Goal: Task Accomplishment & Management: Manage account settings

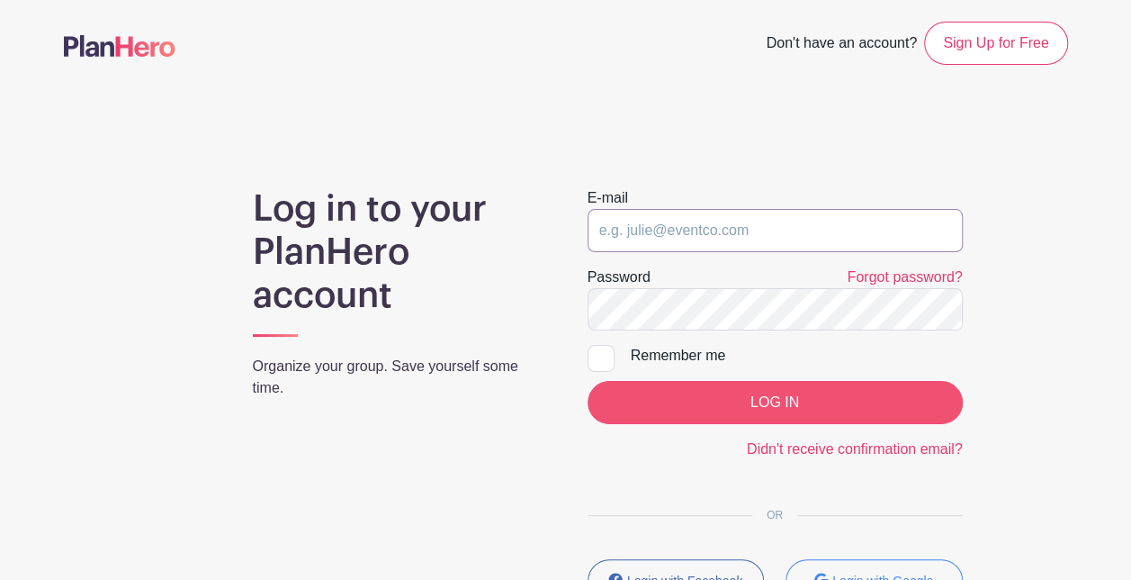
type input "[EMAIL_ADDRESS][DOMAIN_NAME]"
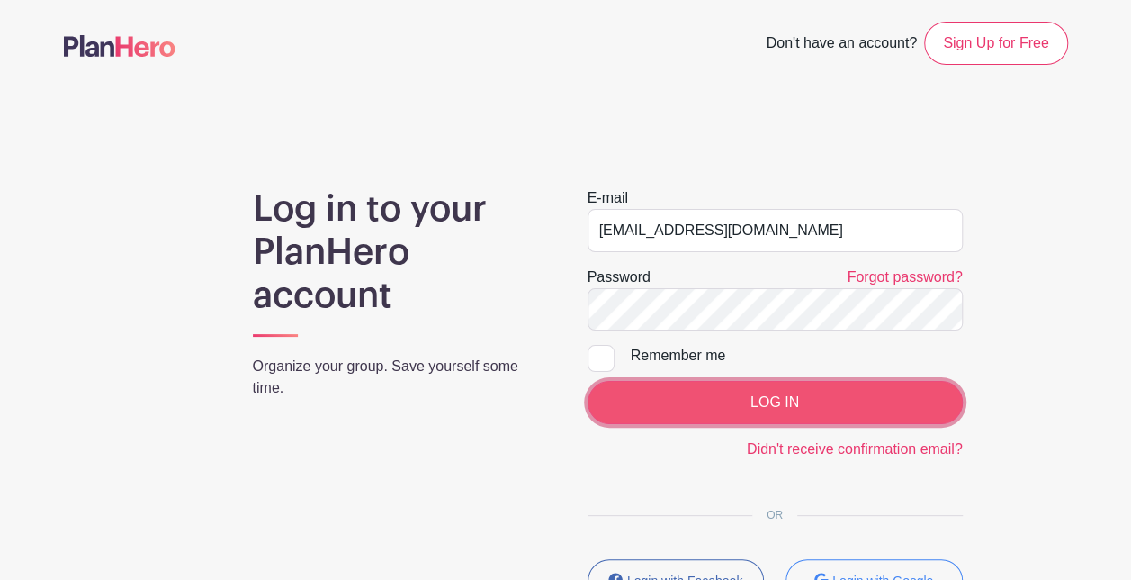
click at [651, 402] on input "LOG IN" at bounding box center [775, 402] width 375 height 43
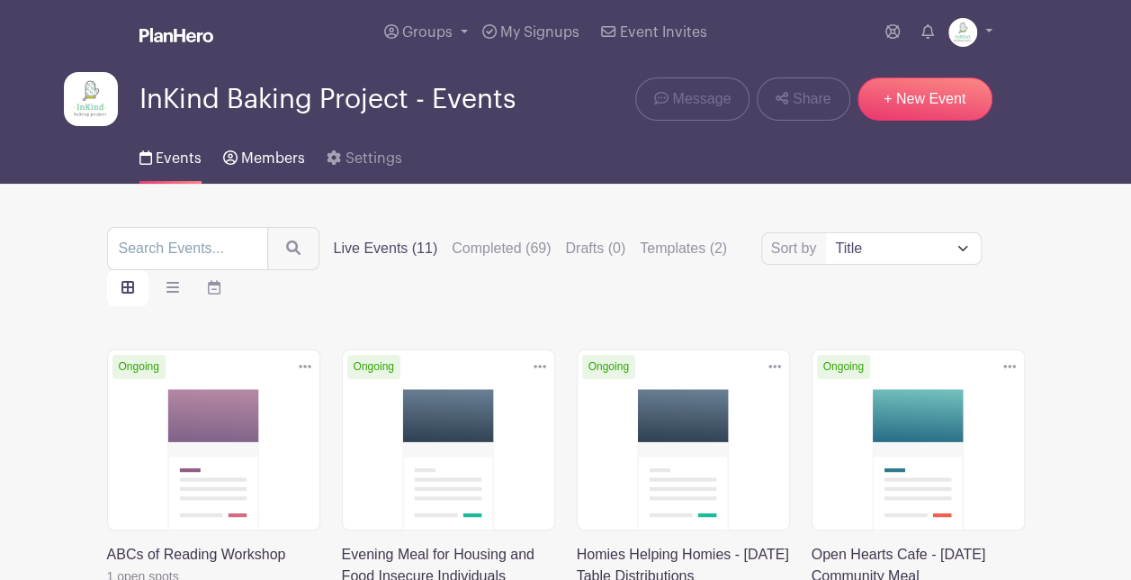
click at [249, 157] on span "Members" at bounding box center [273, 158] width 64 height 14
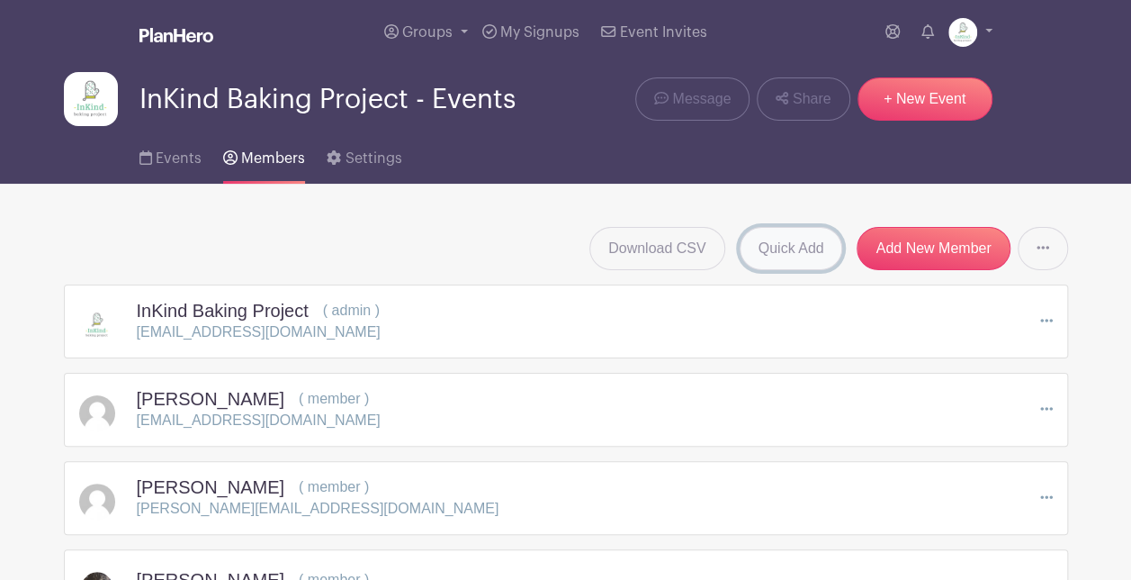
click at [825, 248] on link "Quick Add" at bounding box center [791, 248] width 103 height 43
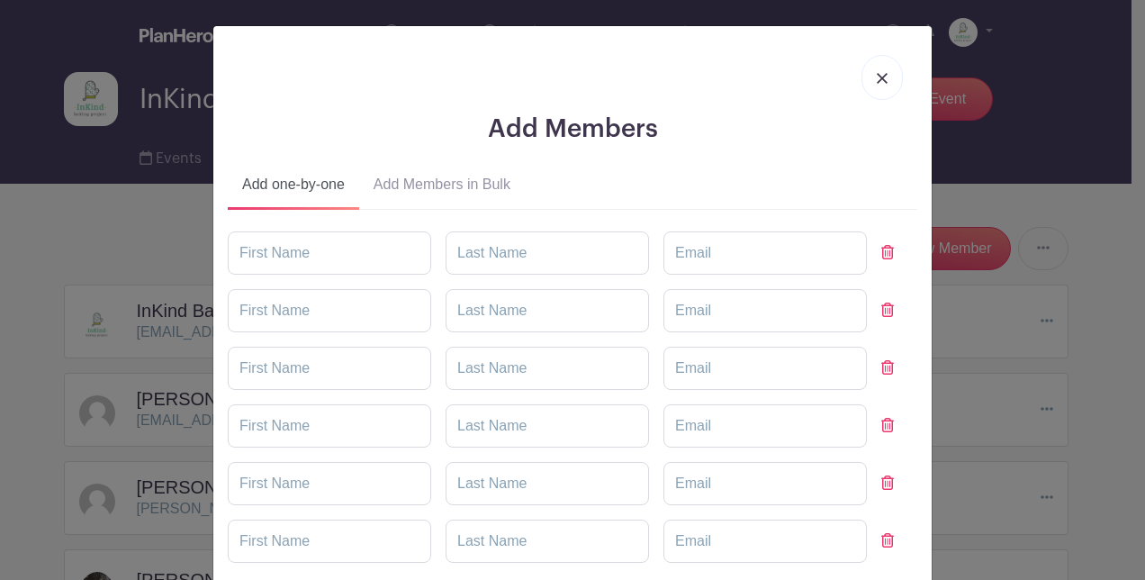
click at [486, 194] on button "Add Members in Bulk" at bounding box center [442, 187] width 166 height 43
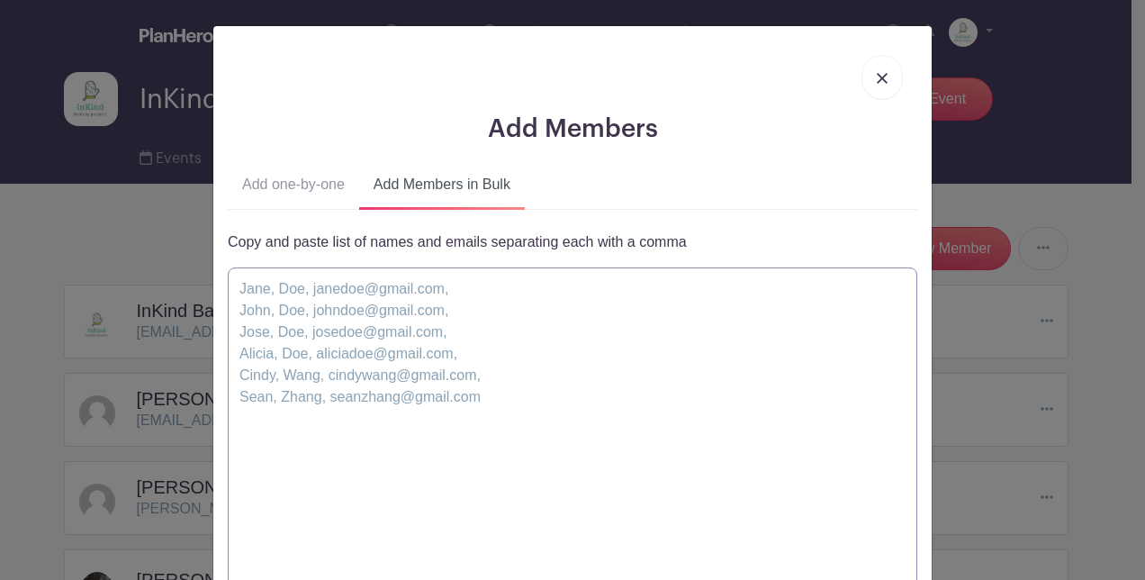
click at [458, 342] on textarea at bounding box center [572, 440] width 689 height 346
paste textarea "Libby, McConlogue, lmcconlogue@gmail.com, Leila, Tamariz, alielcookiedispenser1…"
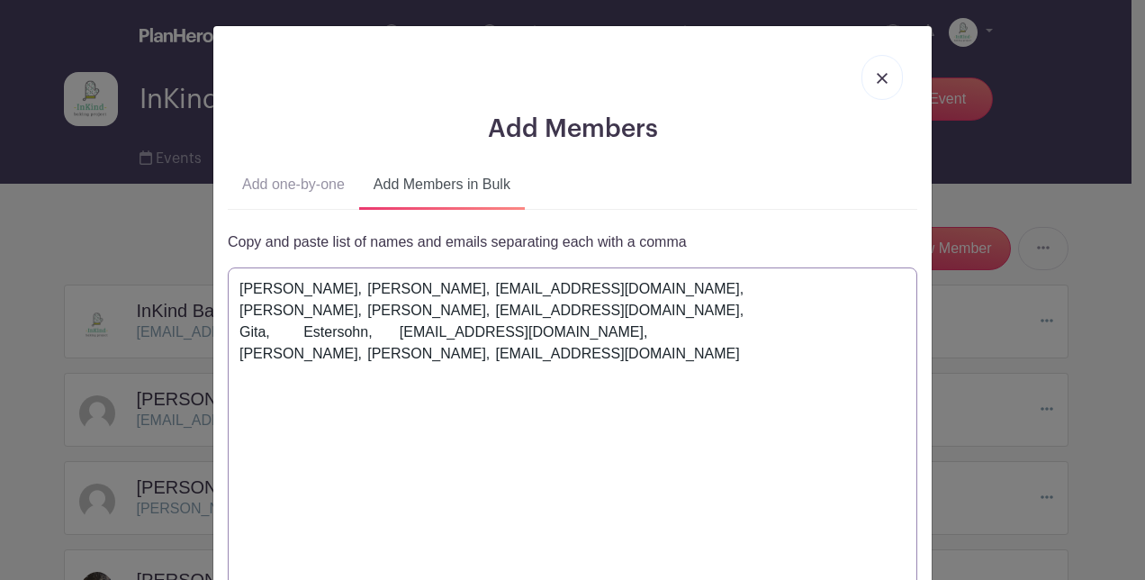
scroll to position [223, 0]
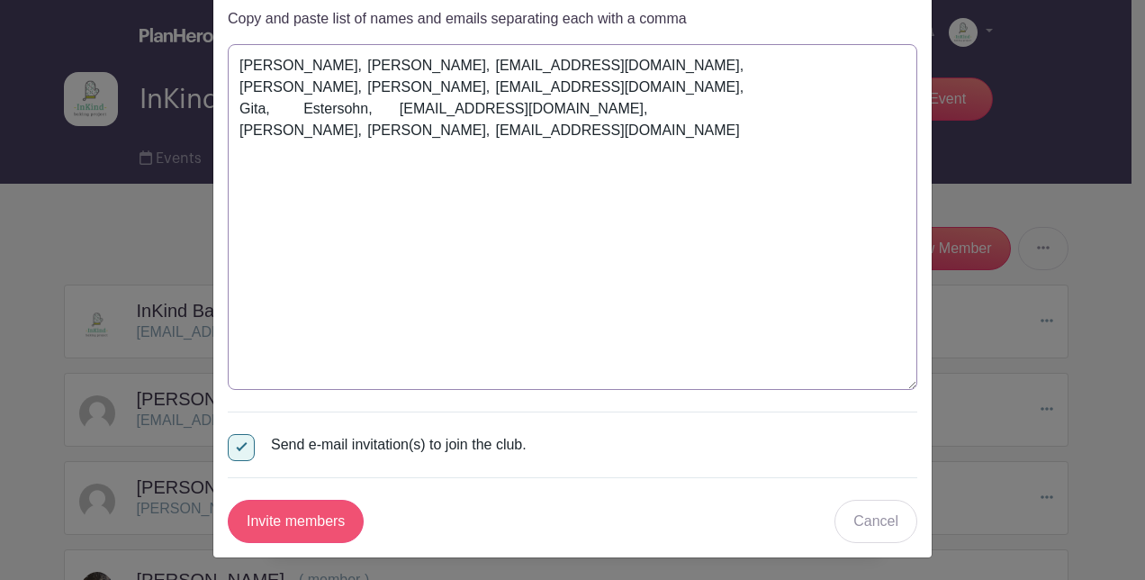
type textarea "Libby, McConlogue, lmcconlogue@gmail.com, Leila, Tamariz, alielcookiedispenser1…"
click at [325, 509] on input "Invite members" at bounding box center [296, 520] width 136 height 43
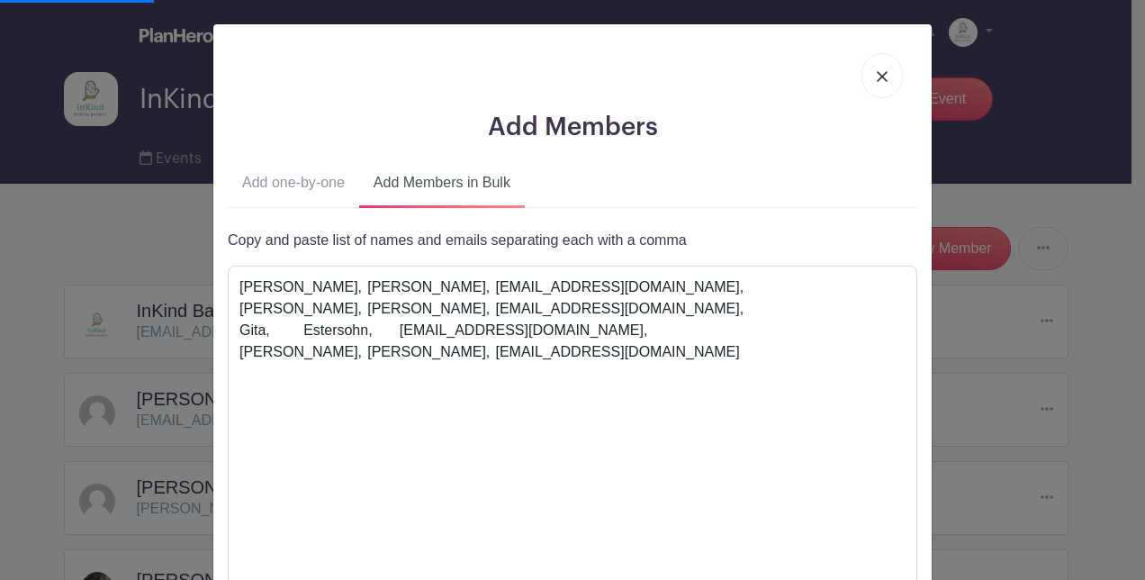
scroll to position [0, 0]
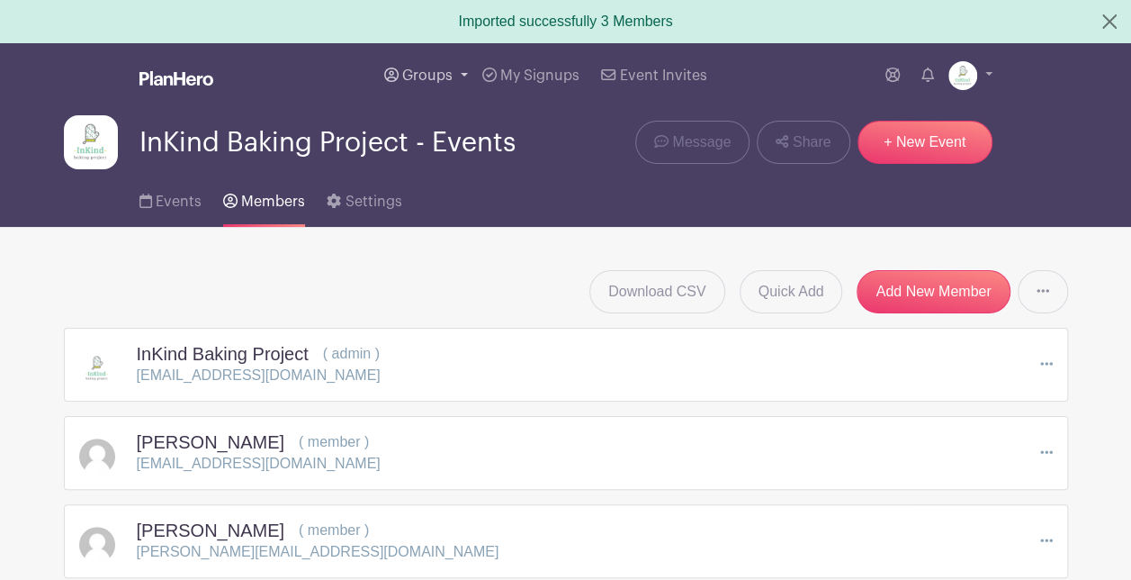
click at [425, 81] on span "Groups" at bounding box center [427, 75] width 50 height 14
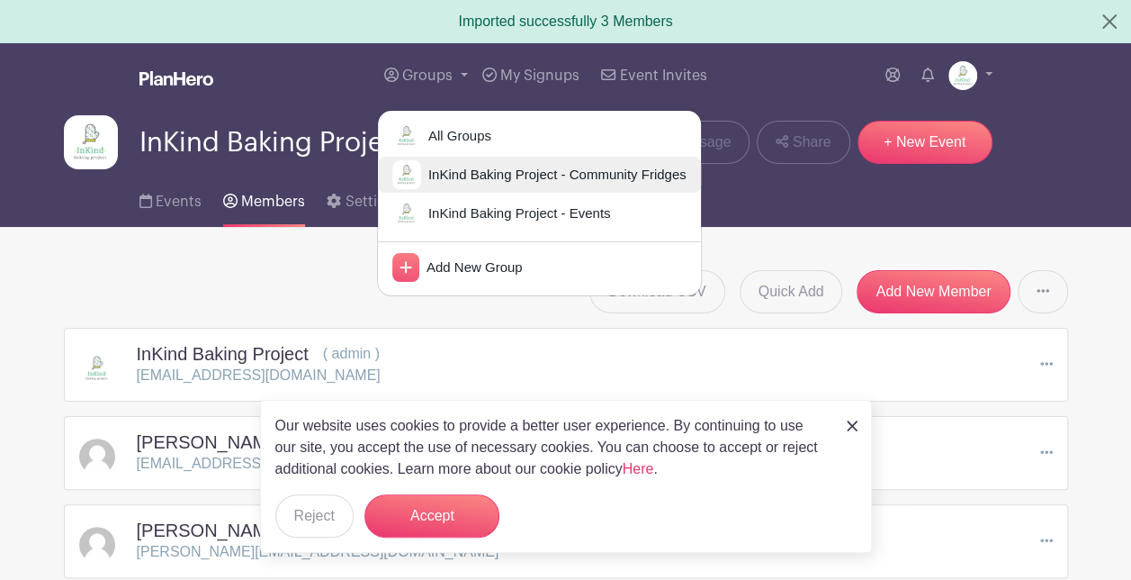
click at [469, 180] on span "InKind Baking Project - Community Fridges" at bounding box center [553, 175] width 265 height 21
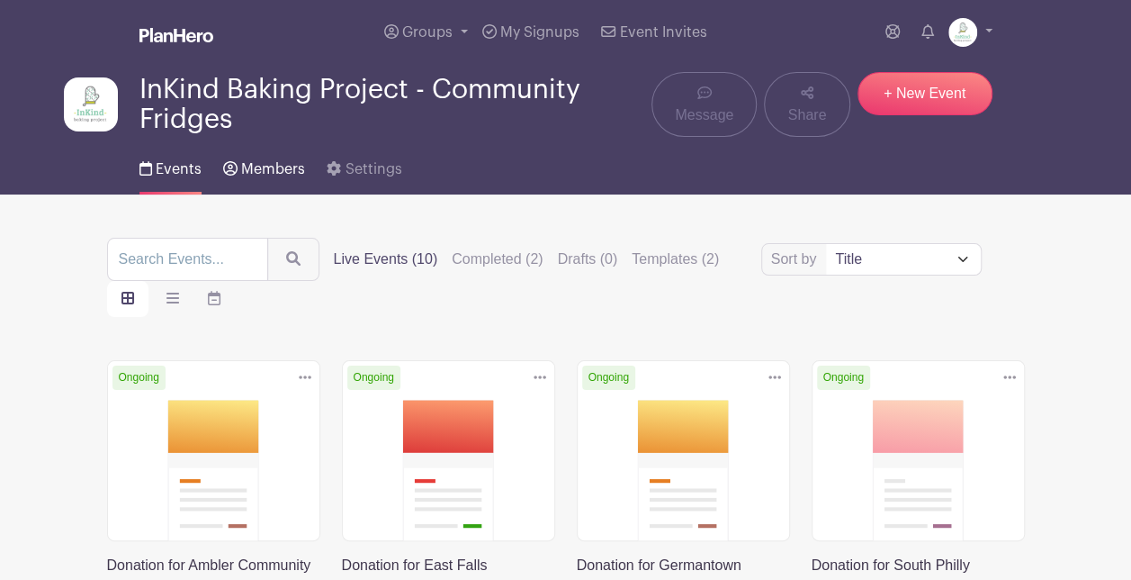
click at [256, 160] on link "Members" at bounding box center [264, 166] width 82 height 58
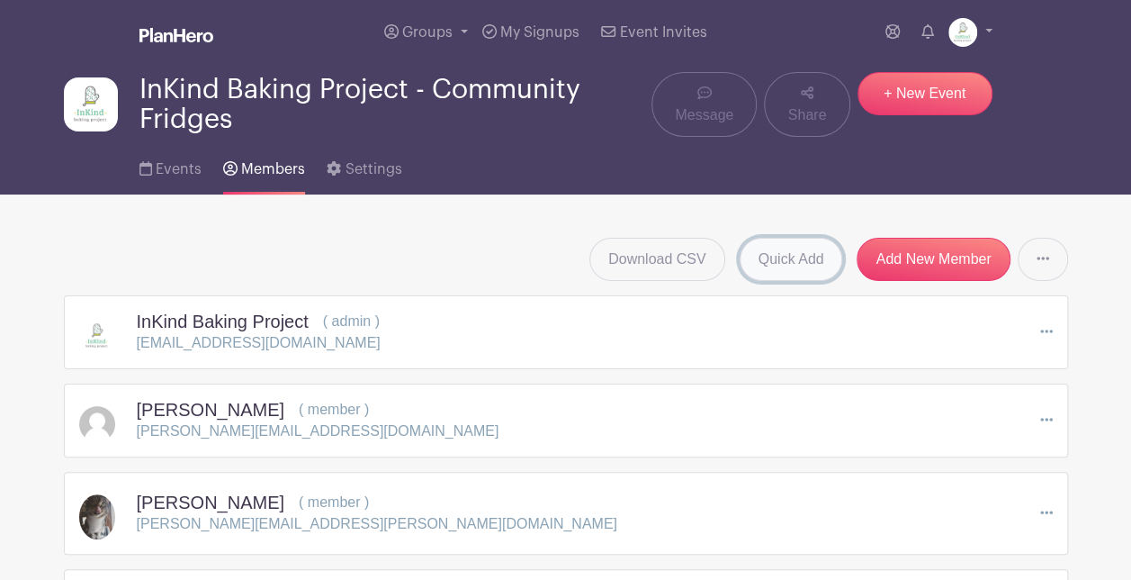
click at [812, 261] on link "Quick Add" at bounding box center [791, 259] width 103 height 43
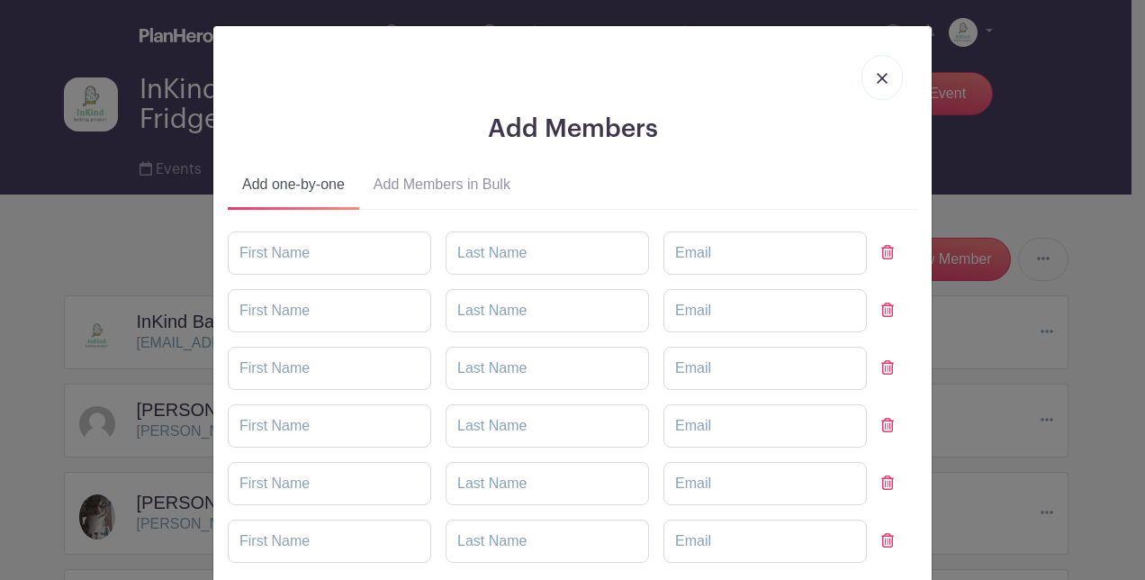
click at [430, 188] on button "Add Members in Bulk" at bounding box center [442, 187] width 166 height 43
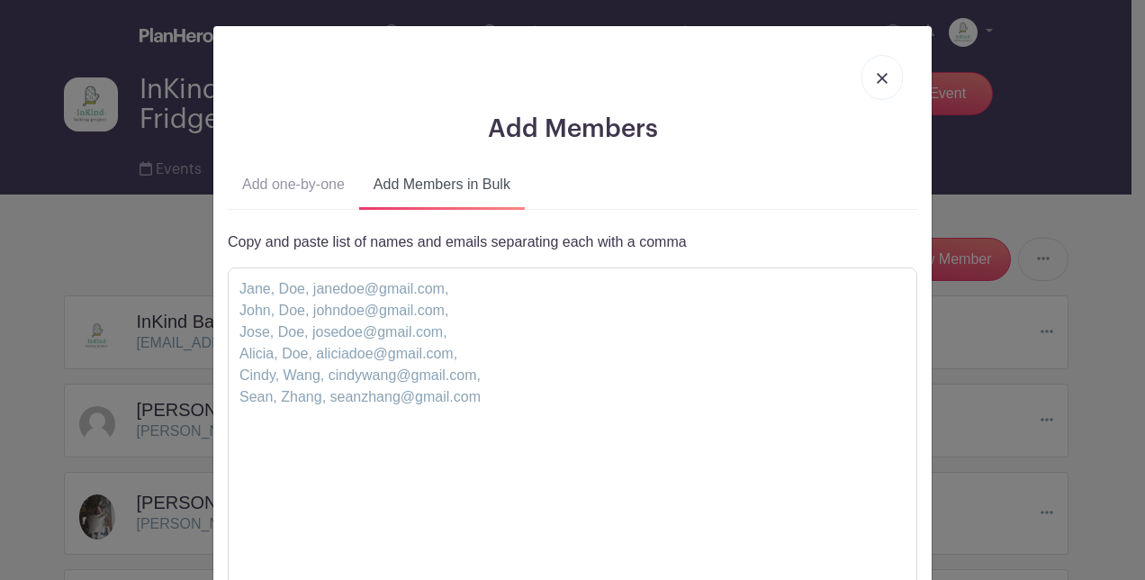
click at [428, 241] on p "Copy and paste list of names and emails separating each with a comma" at bounding box center [572, 242] width 689 height 22
click at [394, 352] on textarea at bounding box center [572, 440] width 689 height 346
paste textarea "Libby, McConlogue, lmcconlogue@gmail.com, Leila, Tamariz, alielcookiedispenser1…"
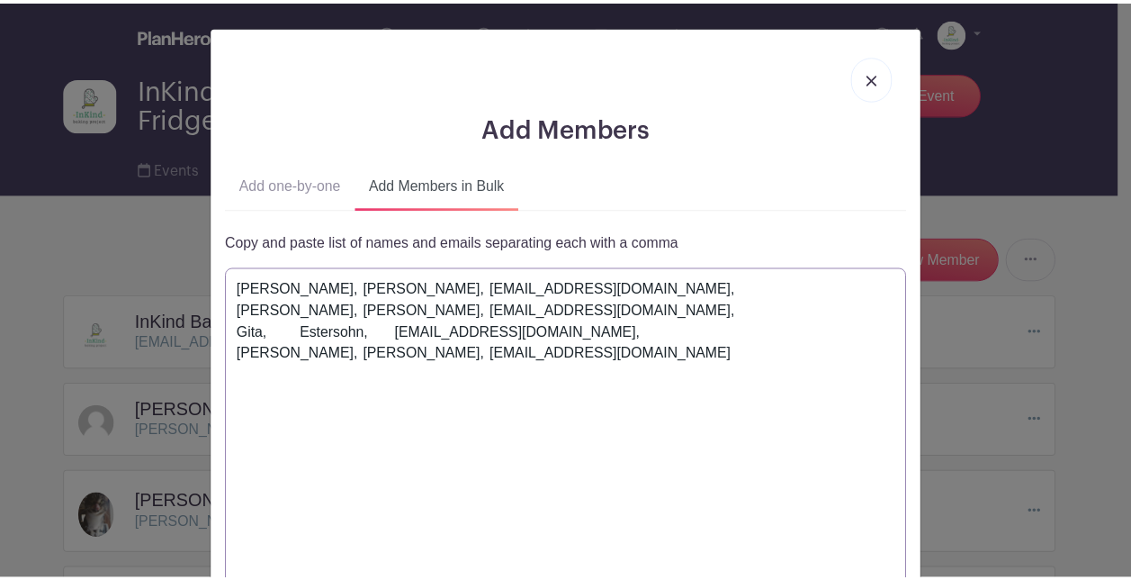
scroll to position [223, 0]
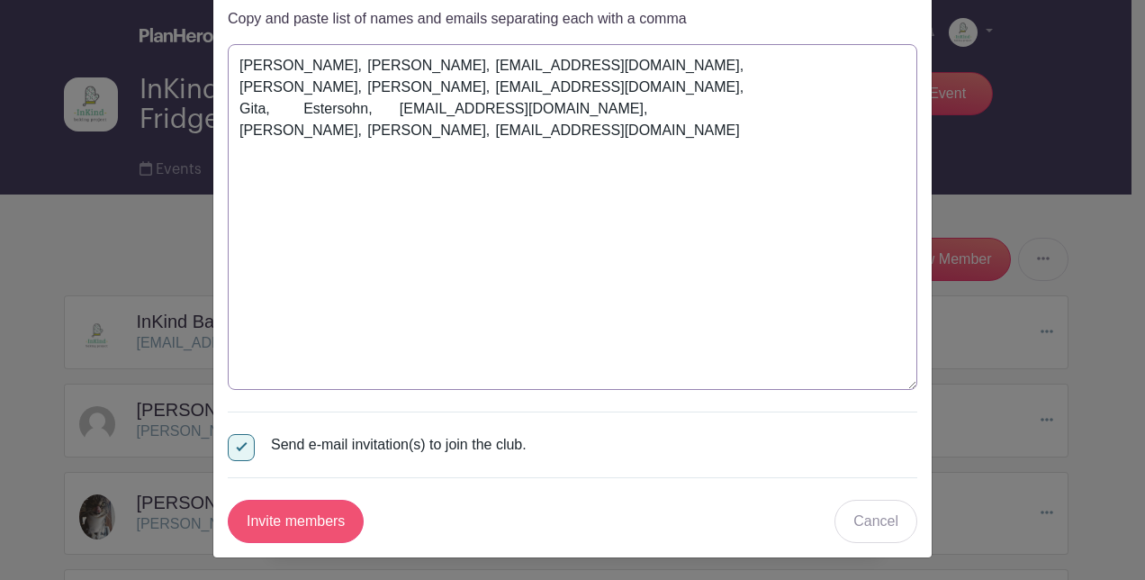
type textarea "Libby, McConlogue, lmcconlogue@gmail.com, Leila, Tamariz, alielcookiedispenser1…"
click at [291, 531] on input "Invite members" at bounding box center [296, 520] width 136 height 43
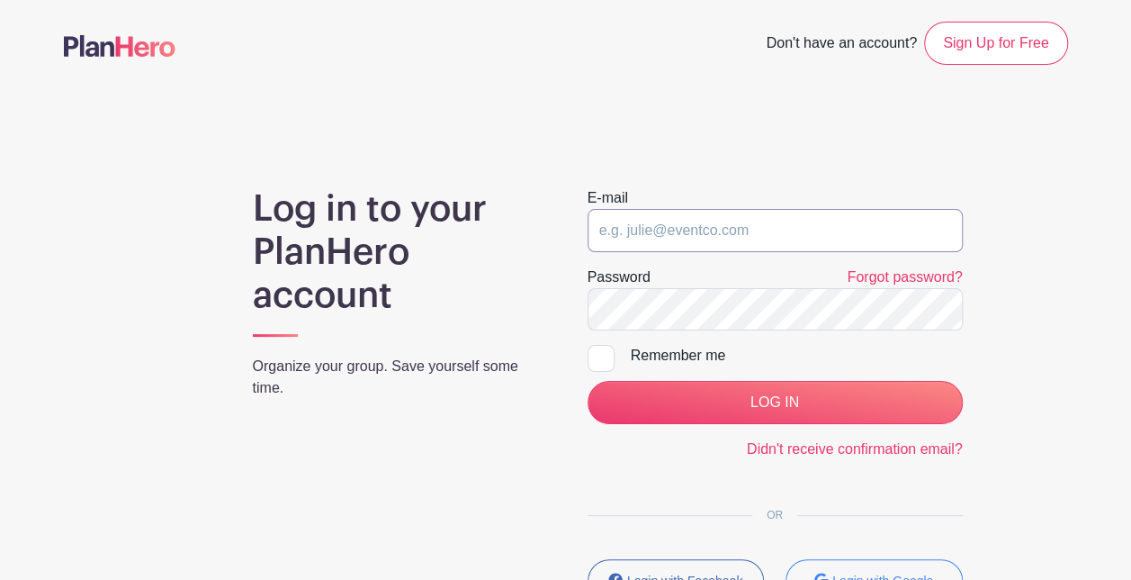
type input "[EMAIL_ADDRESS][DOMAIN_NAME]"
click at [654, 233] on input "[EMAIL_ADDRESS][DOMAIN_NAME]" at bounding box center [775, 230] width 375 height 43
click at [500, 426] on div "Log in to your PlanHero account Organize your group. Save yourself some time." at bounding box center [398, 401] width 335 height 429
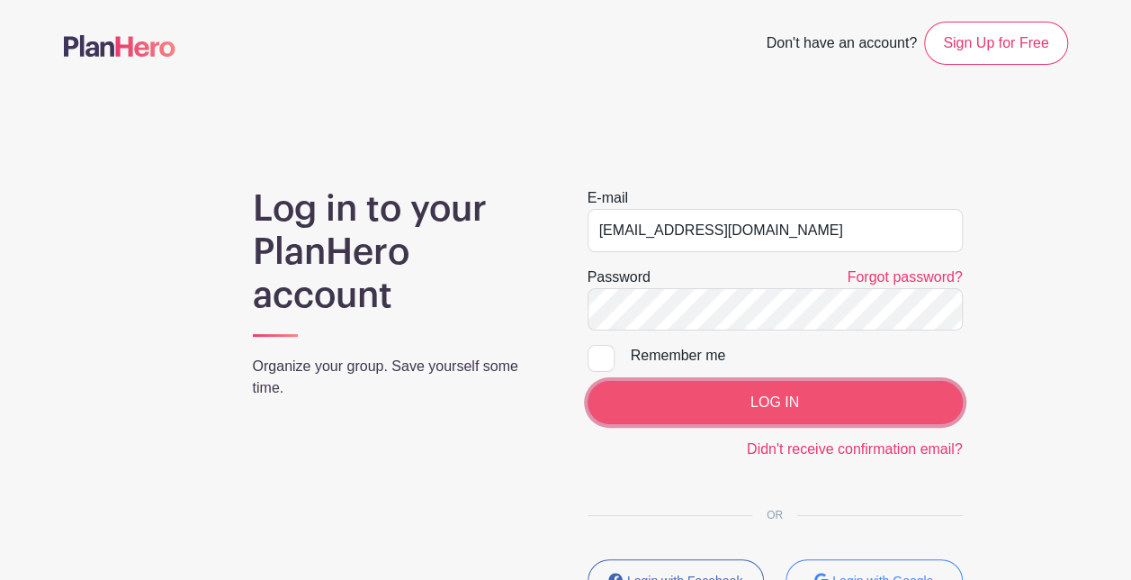
click at [659, 398] on input "LOG IN" at bounding box center [775, 402] width 375 height 43
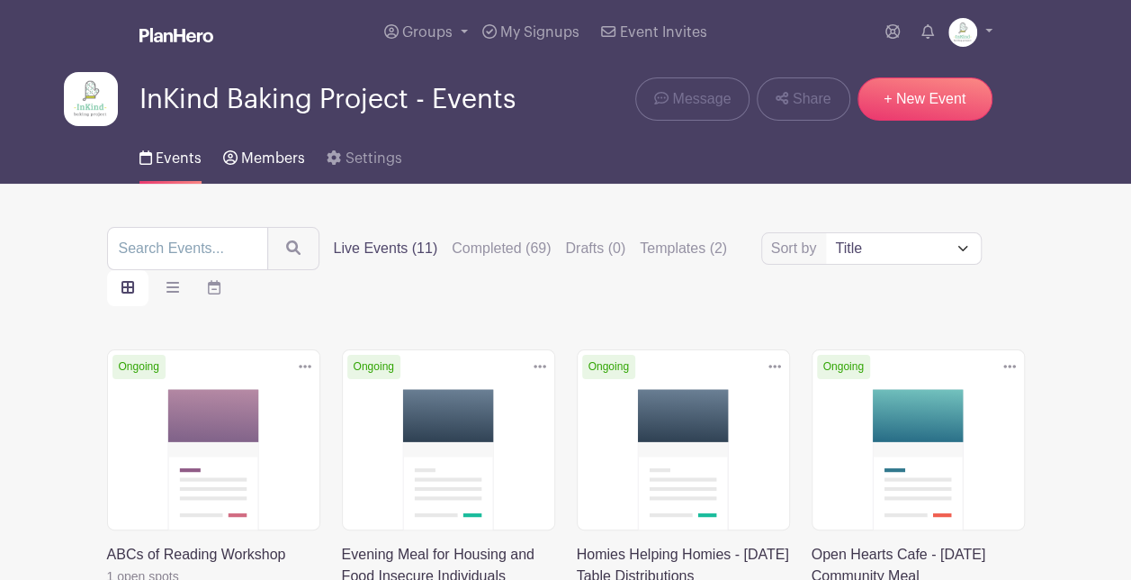
click at [267, 164] on span "Members" at bounding box center [273, 158] width 64 height 14
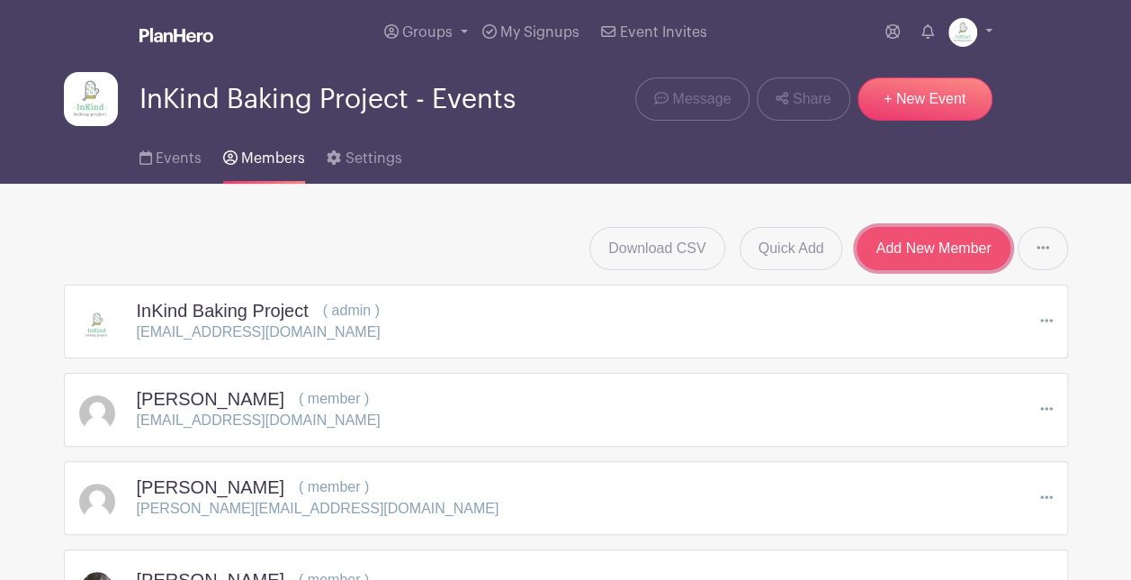
click at [895, 250] on link "Add New Member" at bounding box center [933, 248] width 153 height 43
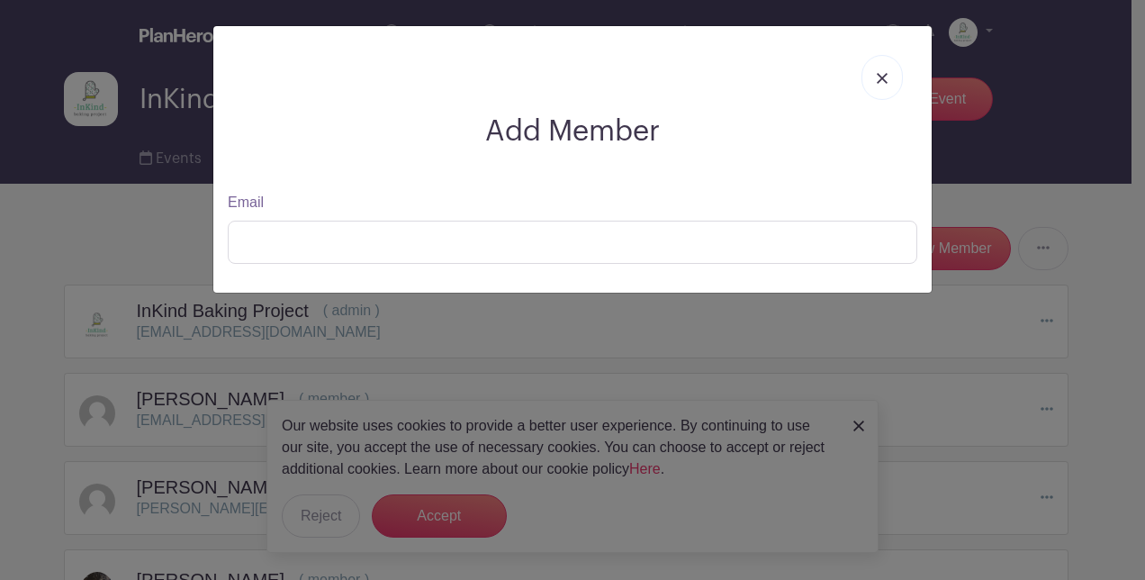
click at [872, 87] on link at bounding box center [881, 77] width 41 height 45
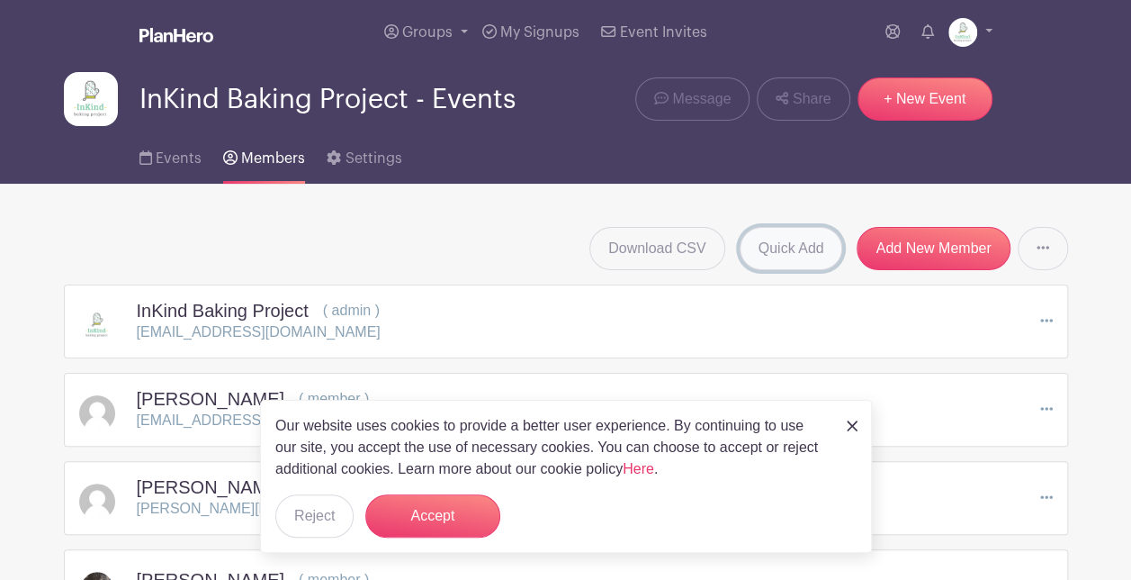
click at [804, 236] on link "Quick Add" at bounding box center [791, 248] width 103 height 43
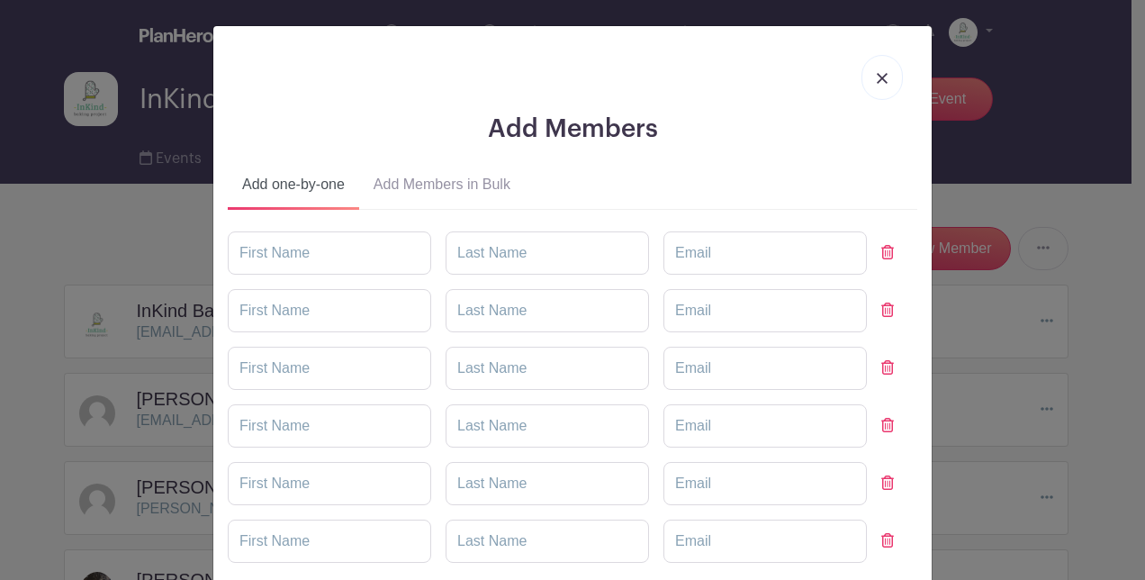
click at [427, 199] on button "Add Members in Bulk" at bounding box center [442, 187] width 166 height 43
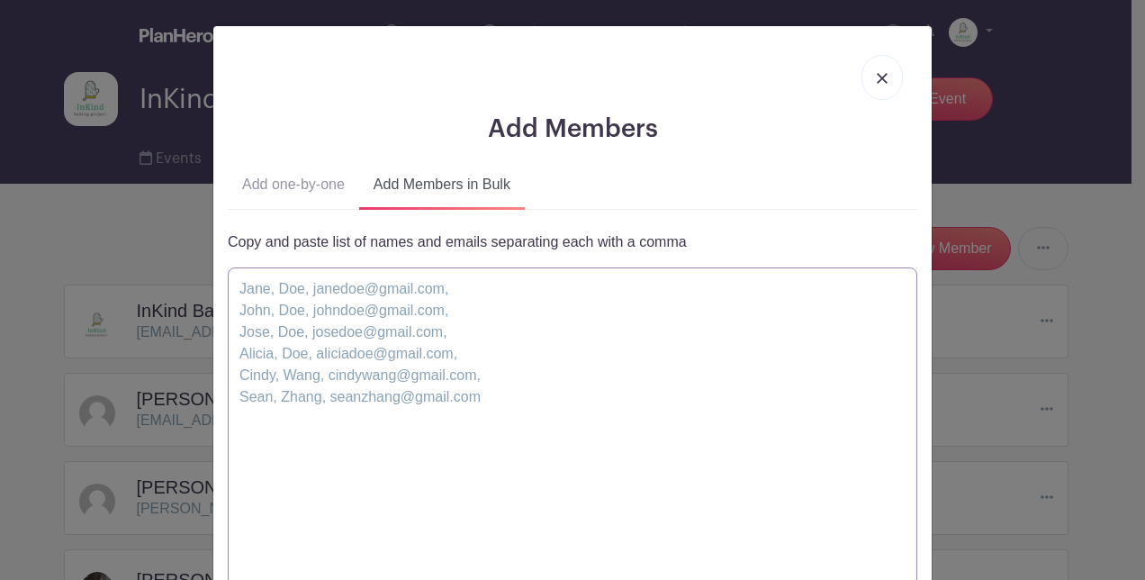
click at [396, 315] on textarea at bounding box center [572, 440] width 689 height 346
paste textarea "[PERSON_NAME] , [PERSON_NAME], [EMAIL_ADDRESS][DOMAIN_NAME],"
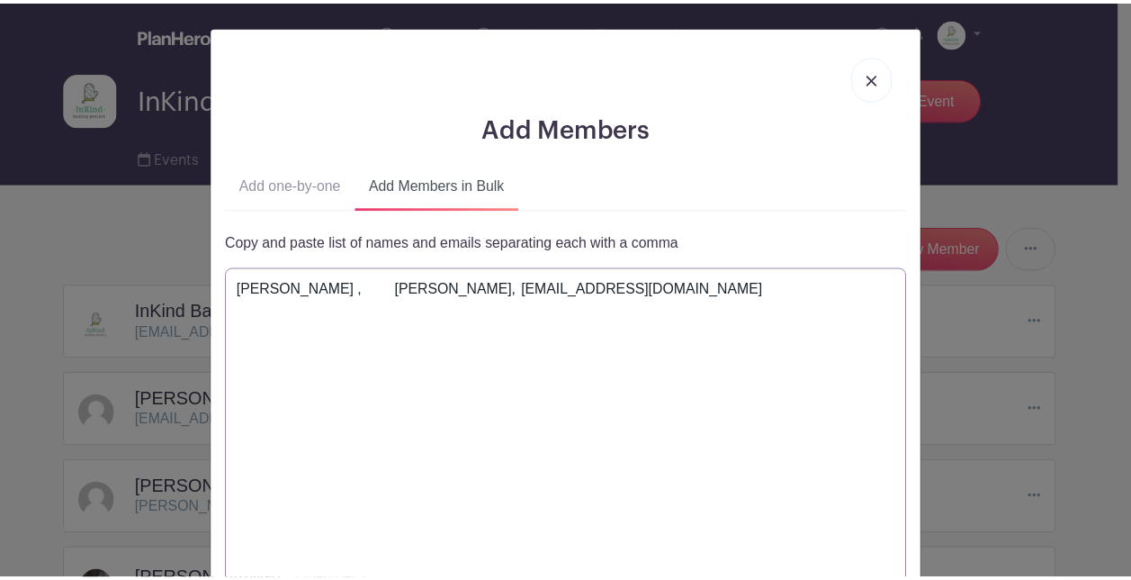
scroll to position [223, 0]
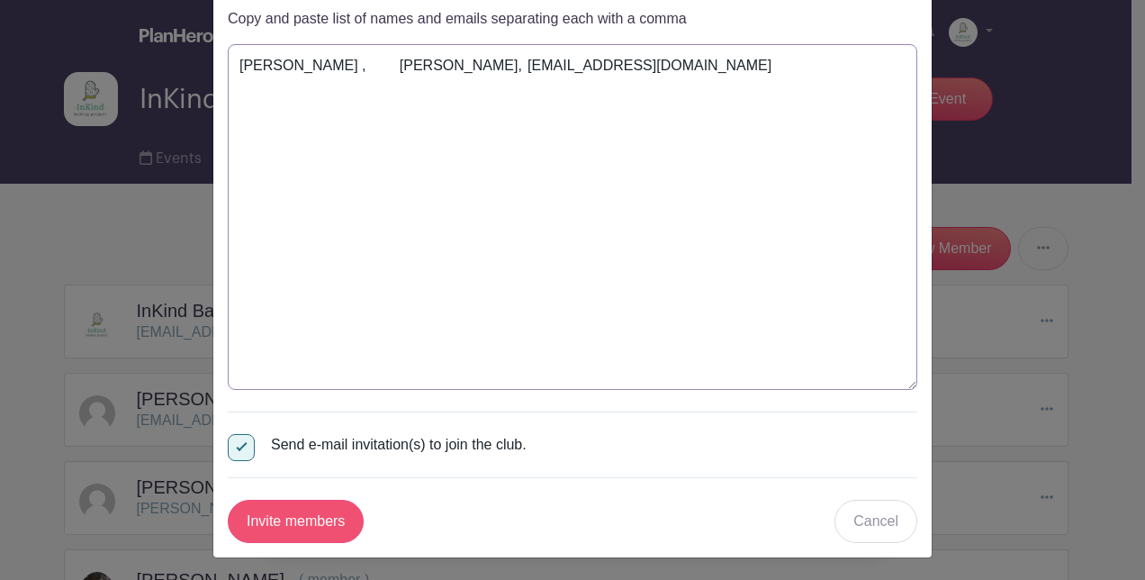
type textarea "[PERSON_NAME] , [PERSON_NAME], [EMAIL_ADDRESS][DOMAIN_NAME]"
click at [279, 522] on input "Invite members" at bounding box center [296, 520] width 136 height 43
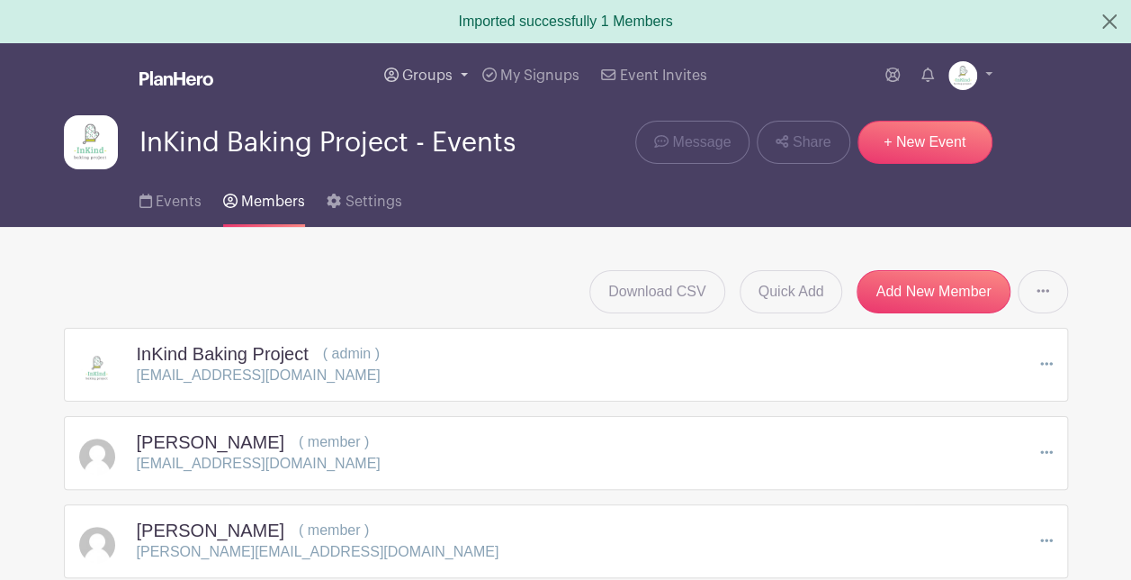
click at [392, 83] on link "Groups" at bounding box center [426, 75] width 98 height 65
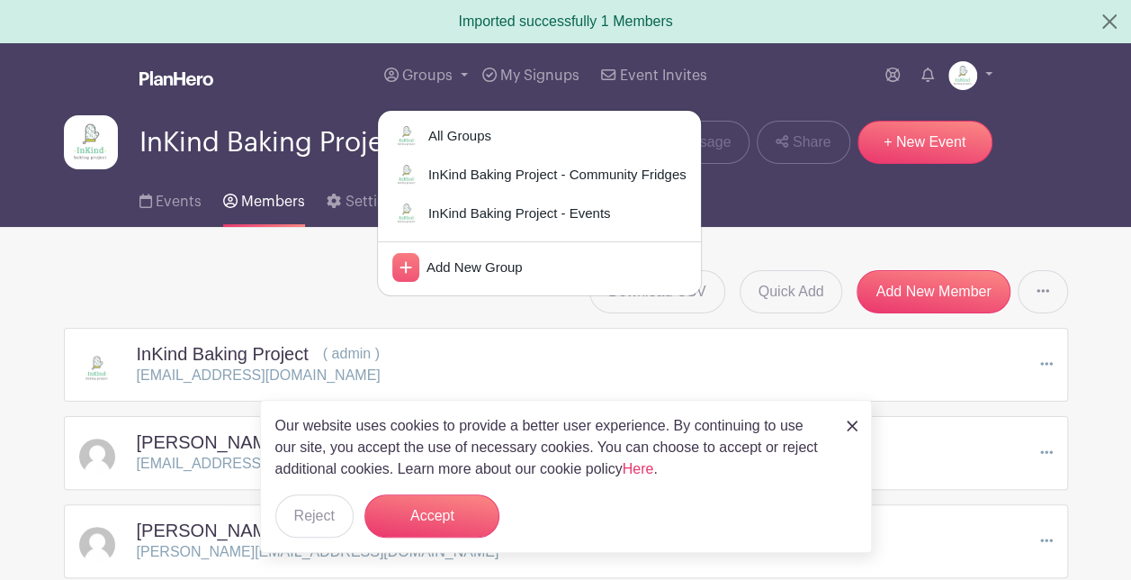
click at [408, 193] on div "All Groups InKind Baking Project - Community Fridges InKind Baking Project - Ev…" at bounding box center [539, 203] width 325 height 186
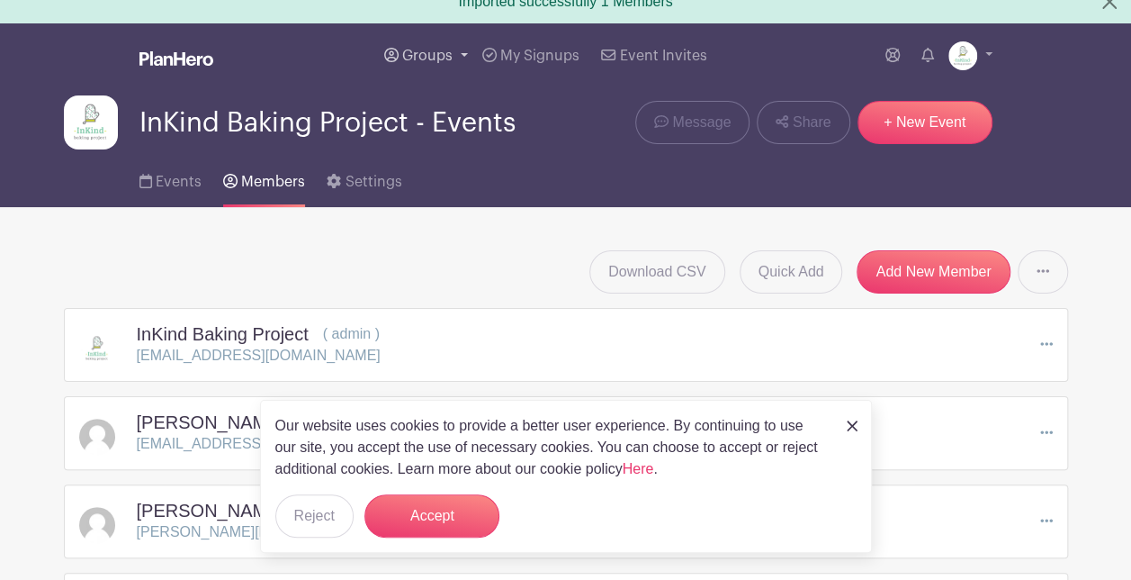
scroll to position [13, 0]
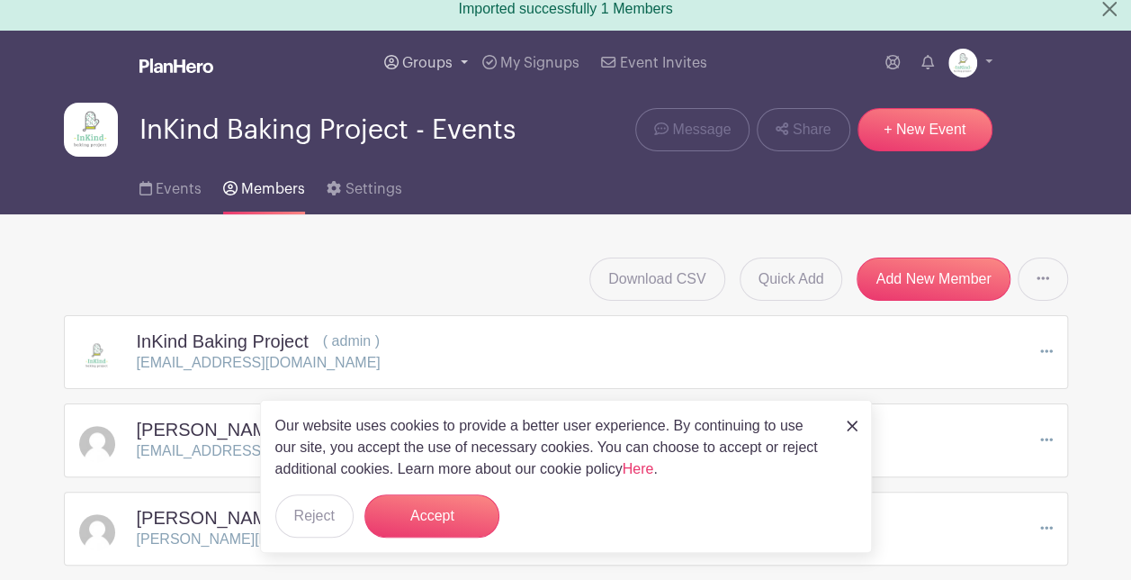
click at [425, 62] on span "Groups" at bounding box center [427, 63] width 50 height 14
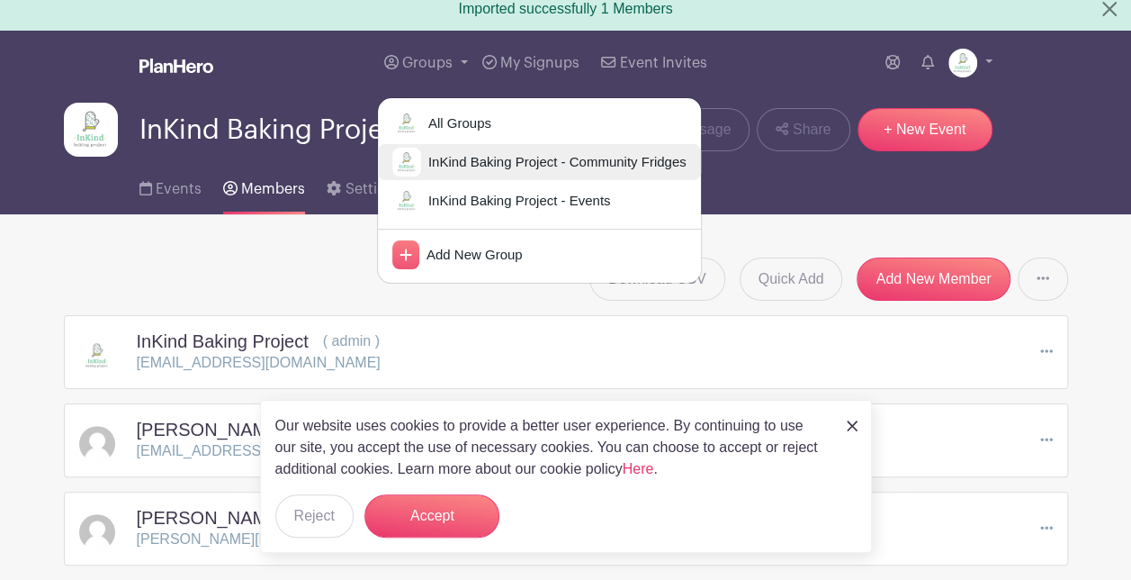
click at [442, 158] on span "InKind Baking Project - Community Fridges" at bounding box center [553, 162] width 265 height 21
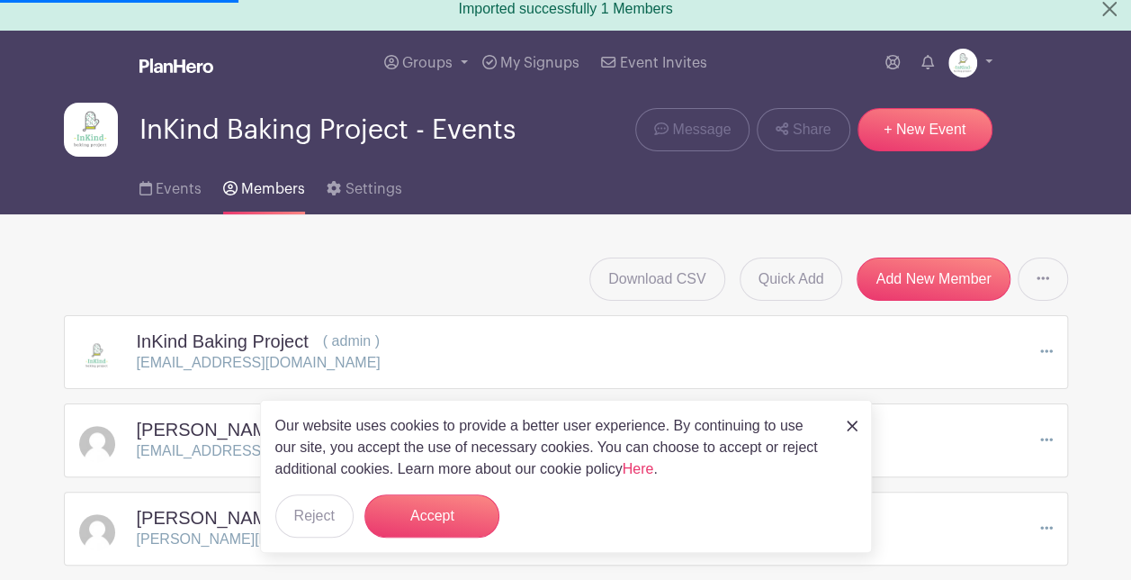
click at [848, 430] on img at bounding box center [852, 425] width 11 height 11
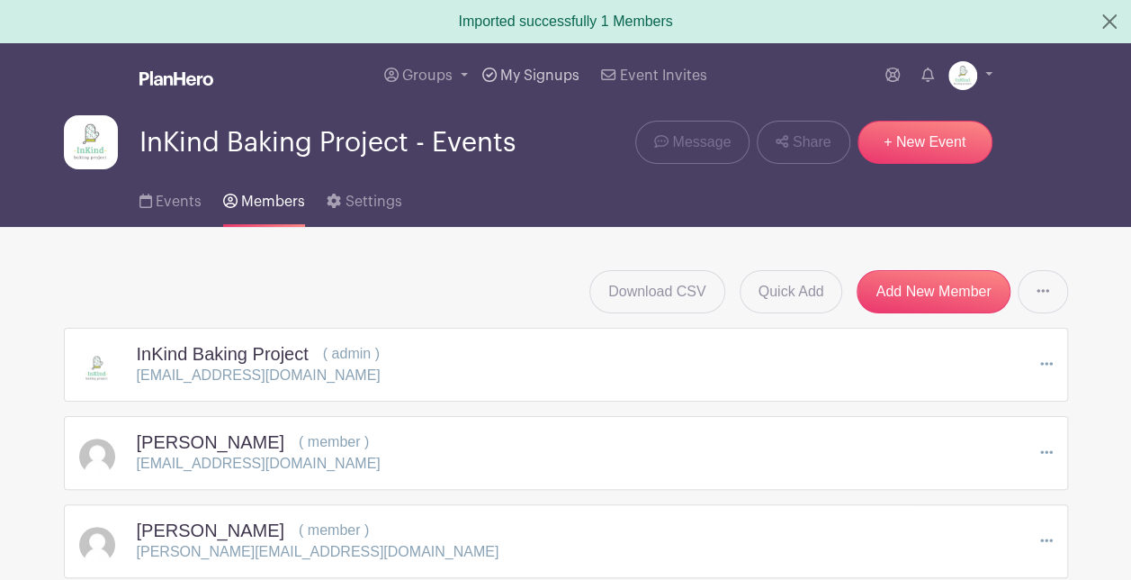
click at [535, 79] on span "My Signups" at bounding box center [539, 75] width 79 height 14
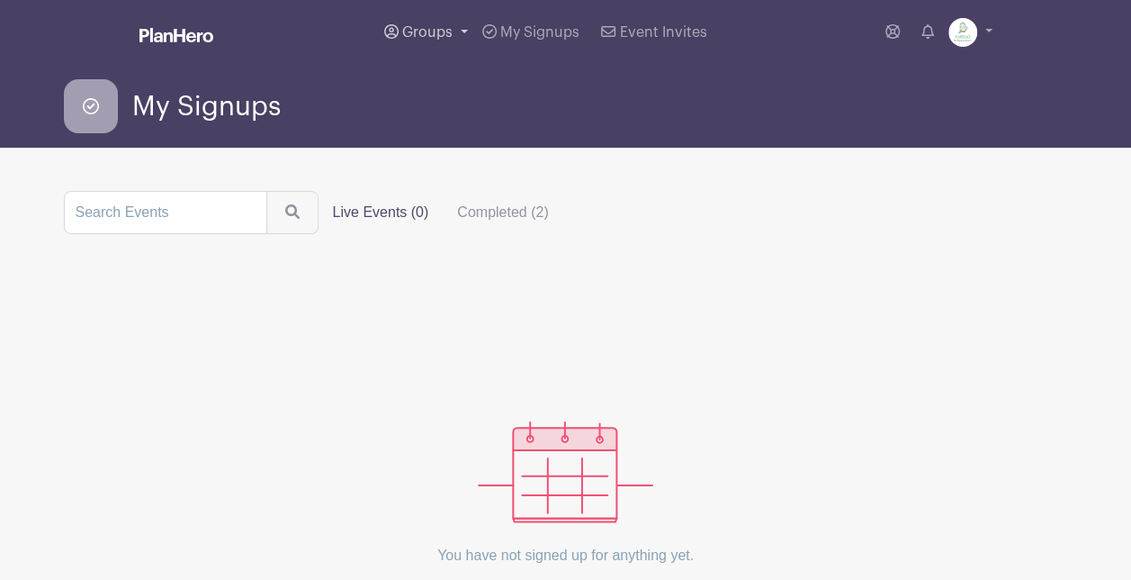
click at [439, 32] on span "Groups" at bounding box center [427, 32] width 50 height 14
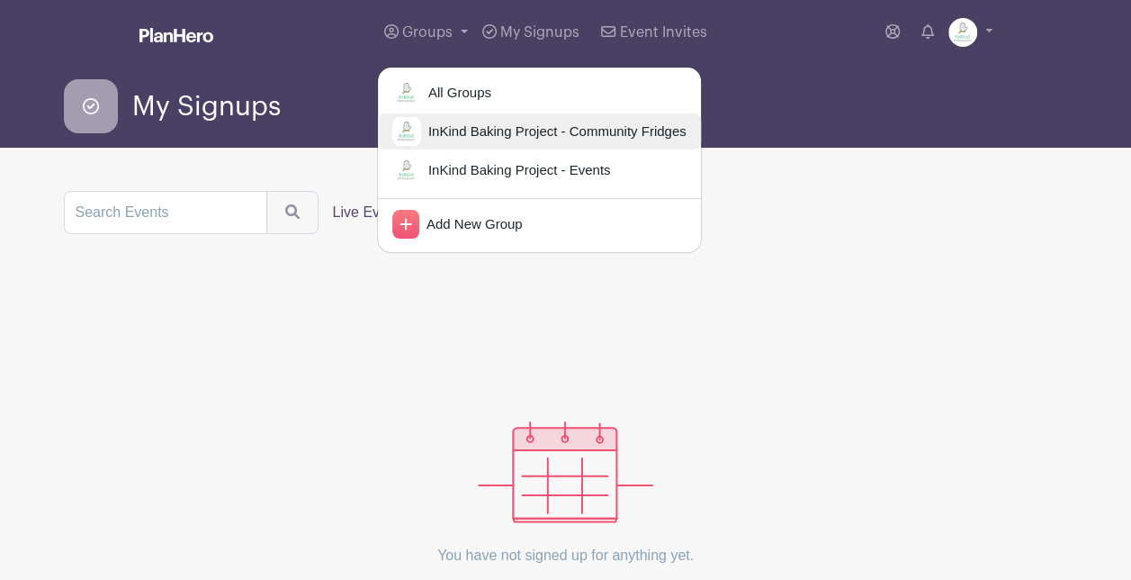
click at [463, 144] on link "InKind Baking Project - Community Fridges" at bounding box center [539, 131] width 323 height 36
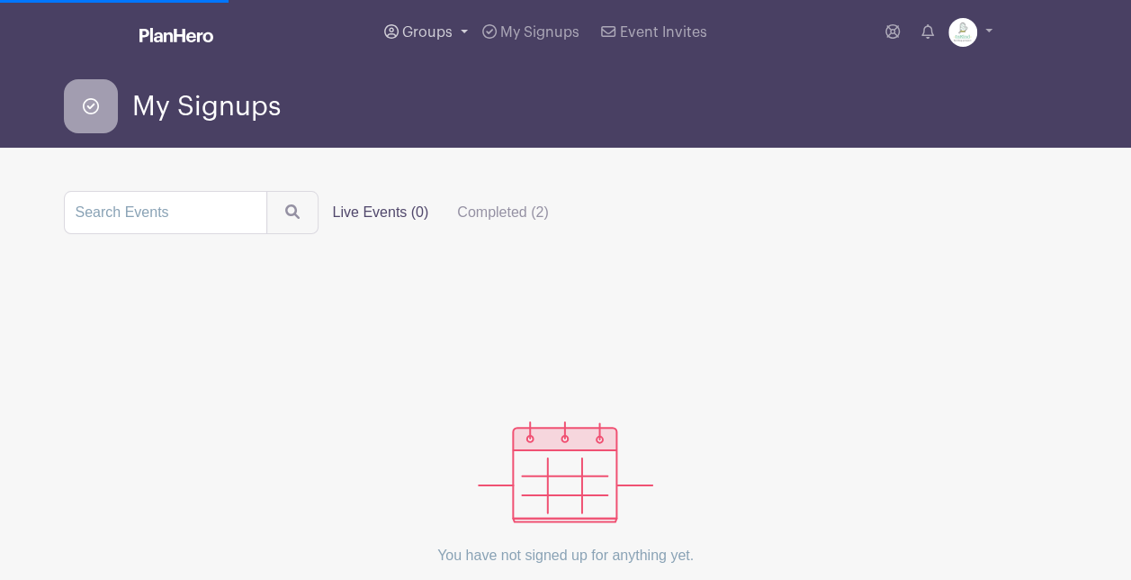
click at [442, 31] on span "Groups" at bounding box center [427, 32] width 50 height 14
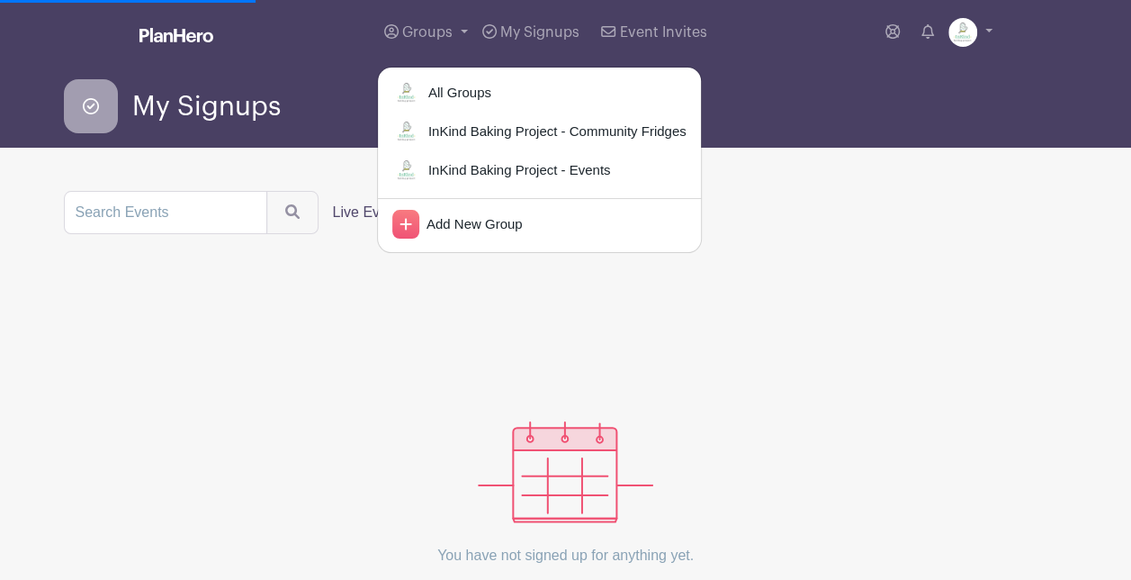
click at [292, 160] on main "Groups All Groups InKind Baking Project - Community Fridges InKind Baking Proje…" at bounding box center [565, 357] width 1131 height 715
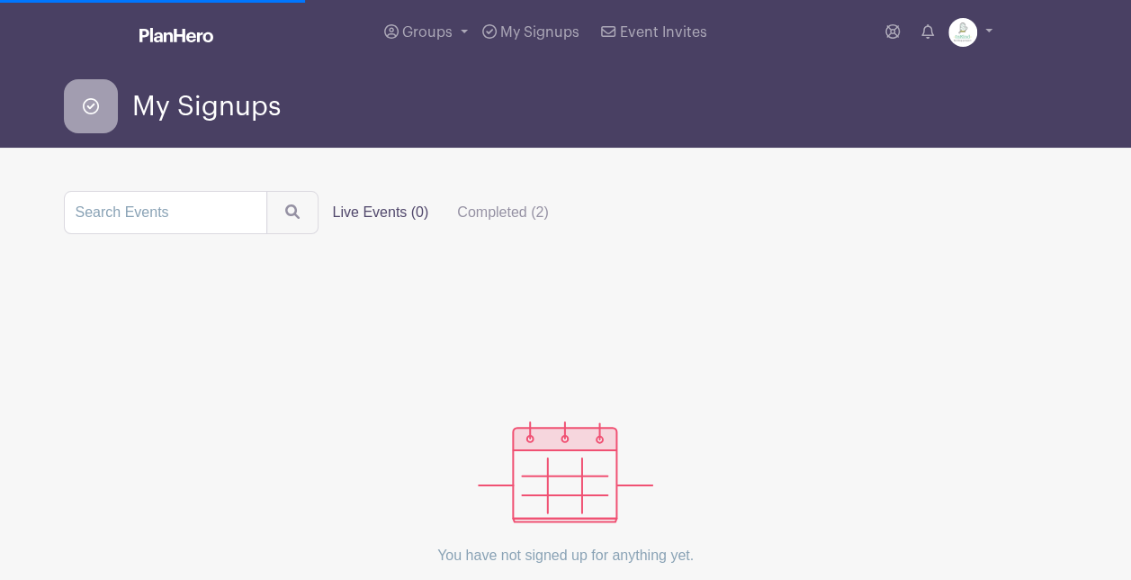
click at [194, 43] on link at bounding box center [176, 36] width 74 height 31
click at [601, 112] on div "My Signups" at bounding box center [566, 106] width 1004 height 54
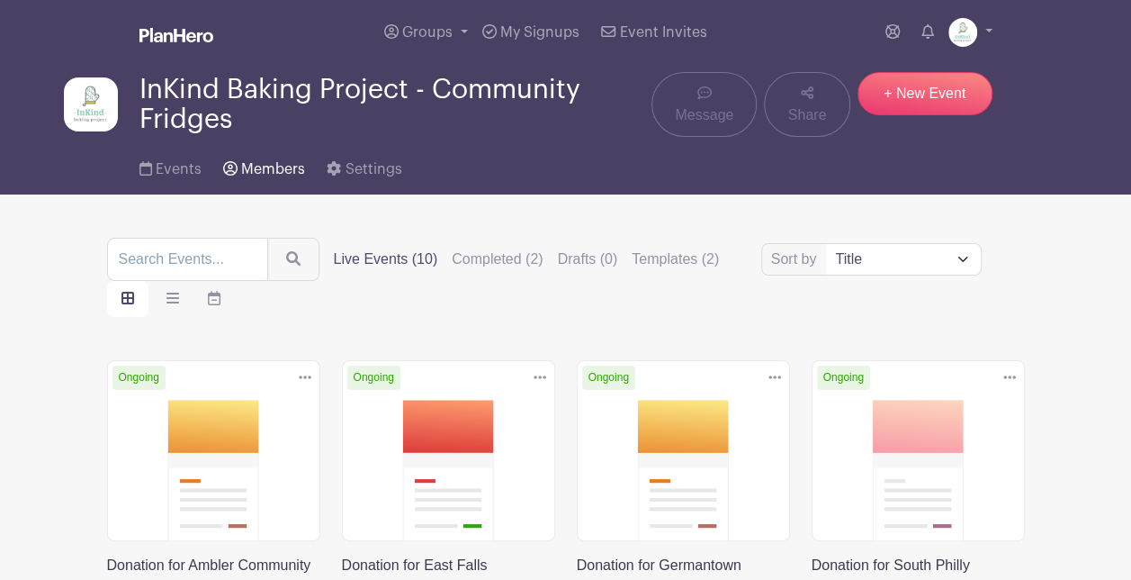
click at [272, 174] on span "Members" at bounding box center [273, 169] width 64 height 14
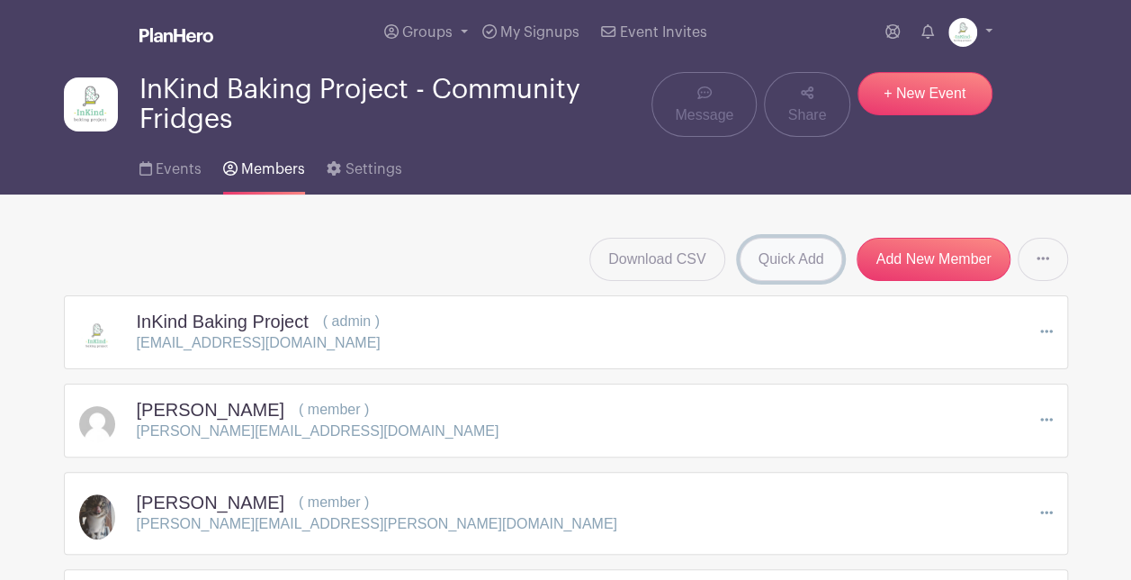
click at [818, 257] on link "Quick Add" at bounding box center [791, 259] width 103 height 43
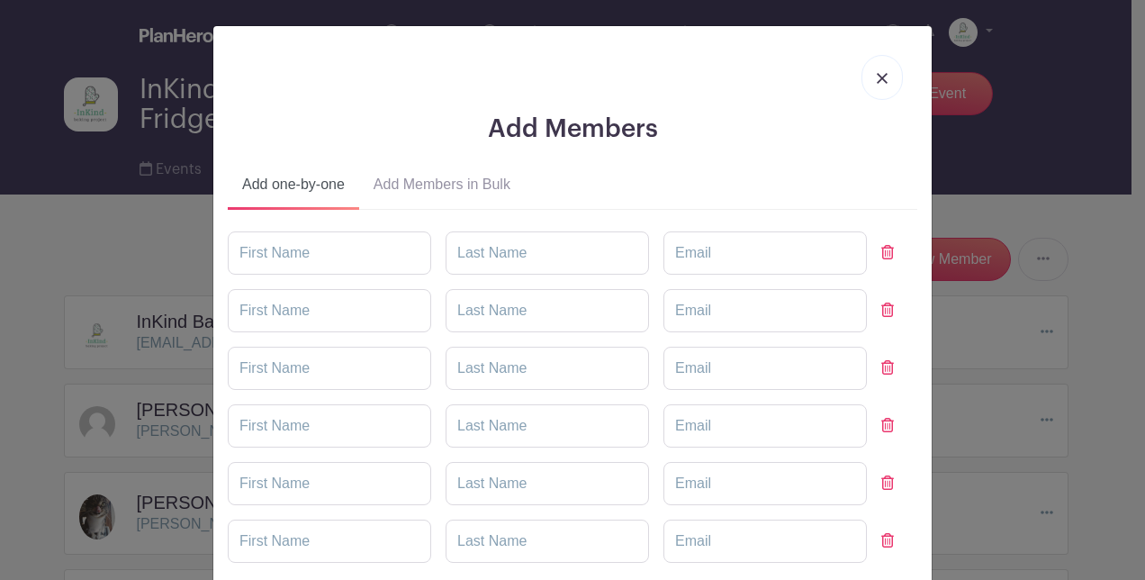
click at [434, 196] on button "Add Members in Bulk" at bounding box center [442, 187] width 166 height 43
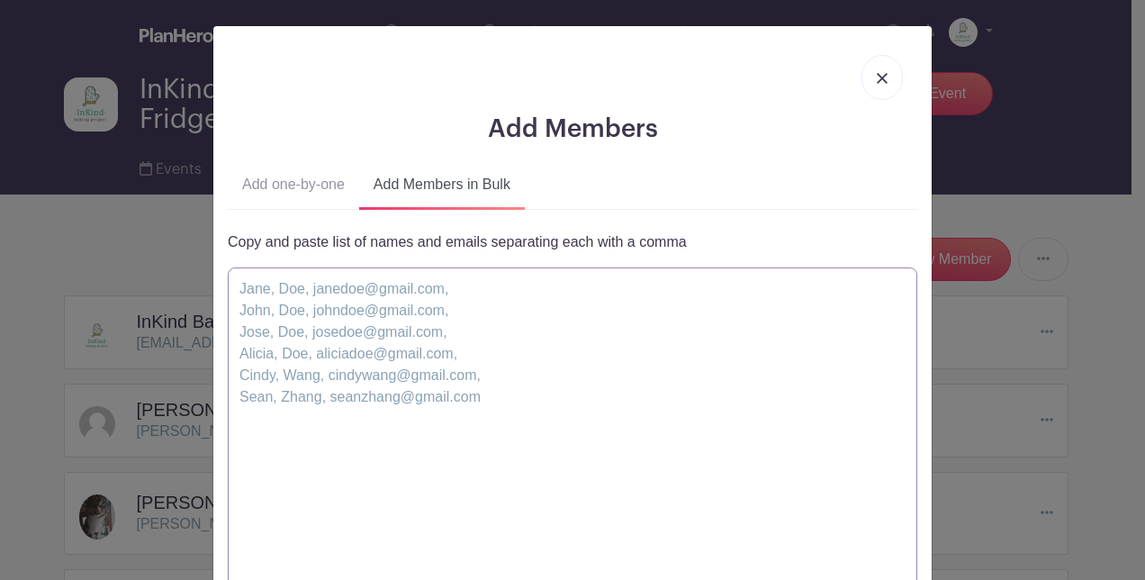
click at [394, 421] on textarea at bounding box center [572, 440] width 689 height 346
paste textarea "[PERSON_NAME] , [PERSON_NAME], [EMAIL_ADDRESS][DOMAIN_NAME],"
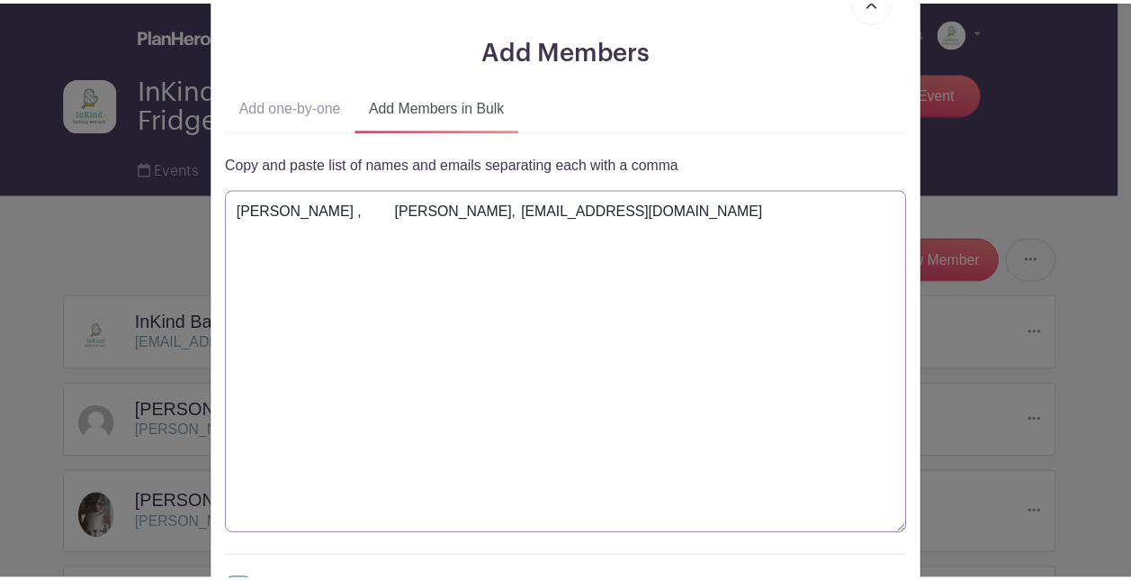
scroll to position [223, 0]
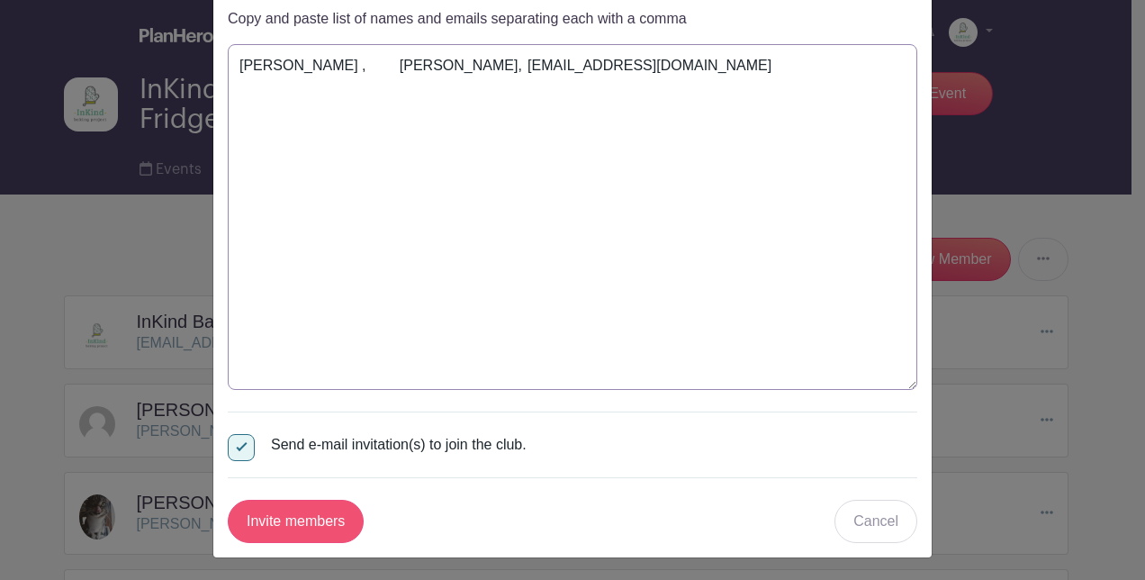
type textarea "[PERSON_NAME] , [PERSON_NAME], [EMAIL_ADDRESS][DOMAIN_NAME]"
click at [258, 524] on input "Invite members" at bounding box center [296, 520] width 136 height 43
